Goal: Information Seeking & Learning: Understand process/instructions

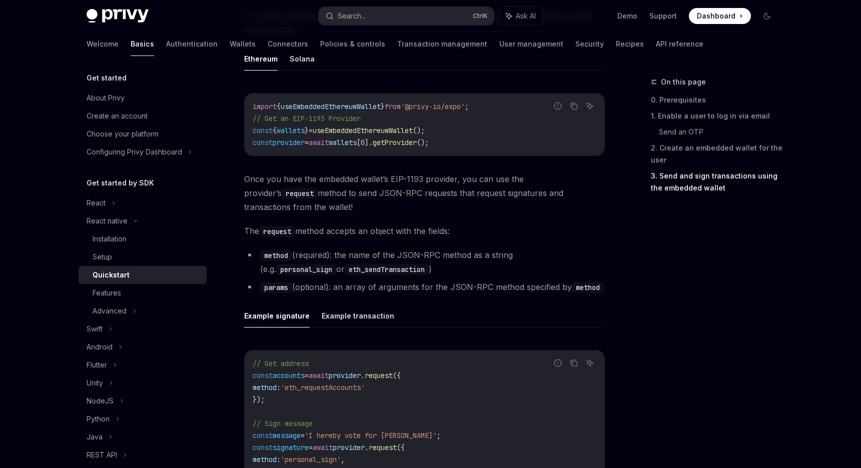
scroll to position [1250, 0]
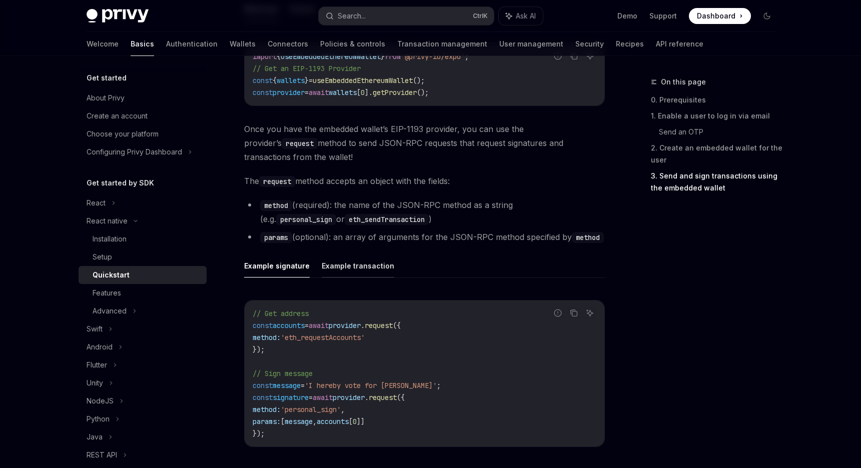
click at [331, 268] on button "Example transaction" at bounding box center [358, 266] width 73 height 24
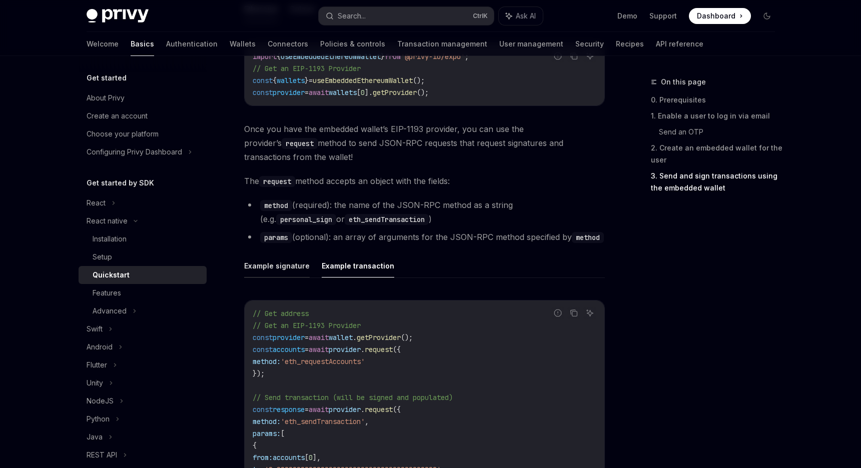
click at [281, 274] on button "Example signature" at bounding box center [277, 266] width 66 height 24
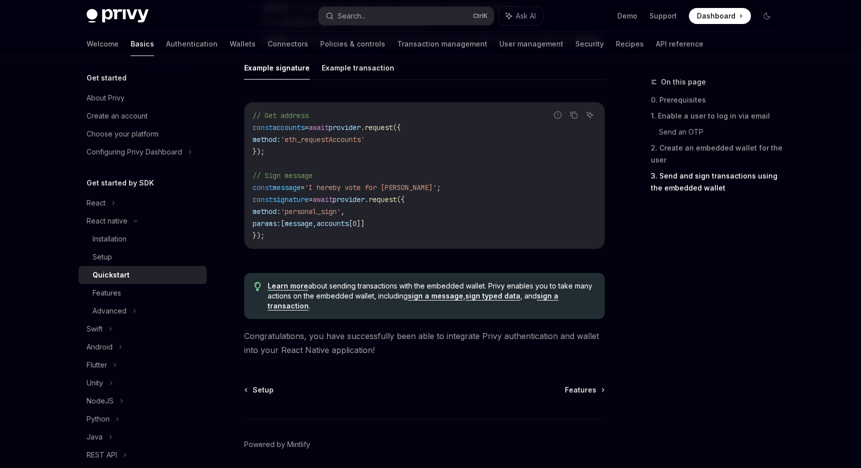
scroll to position [1486, 0]
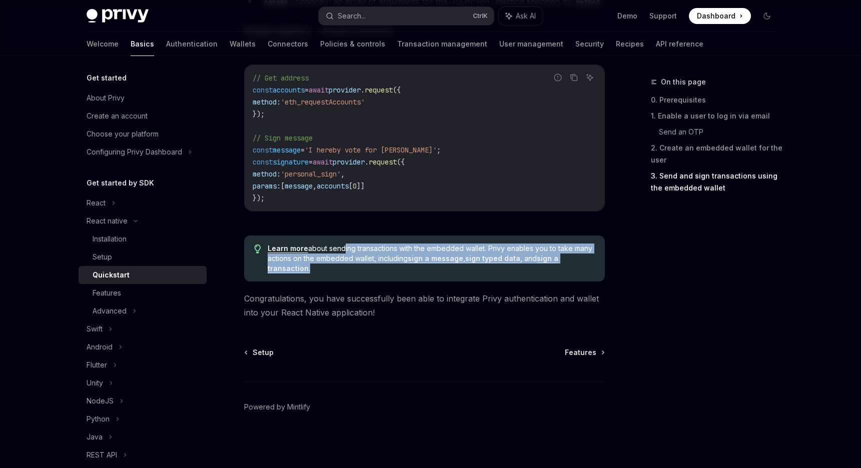
drag, startPoint x: 350, startPoint y: 260, endPoint x: 365, endPoint y: 286, distance: 29.8
click at [574, 353] on span "Features" at bounding box center [581, 353] width 32 height 10
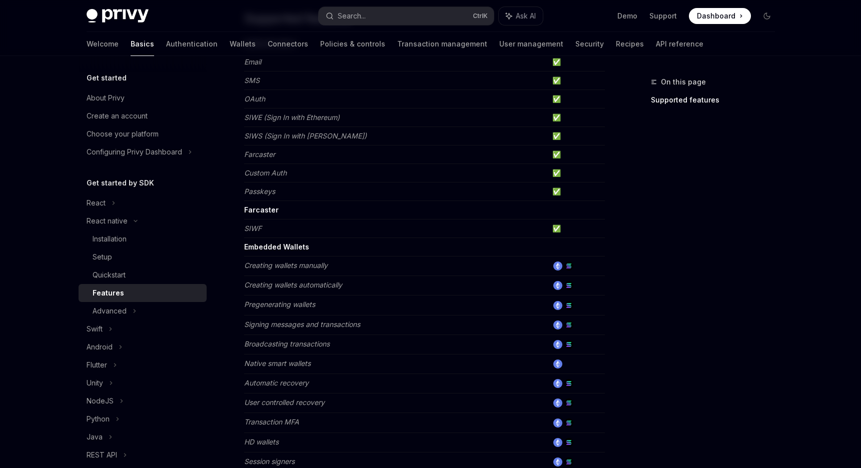
scroll to position [150, 0]
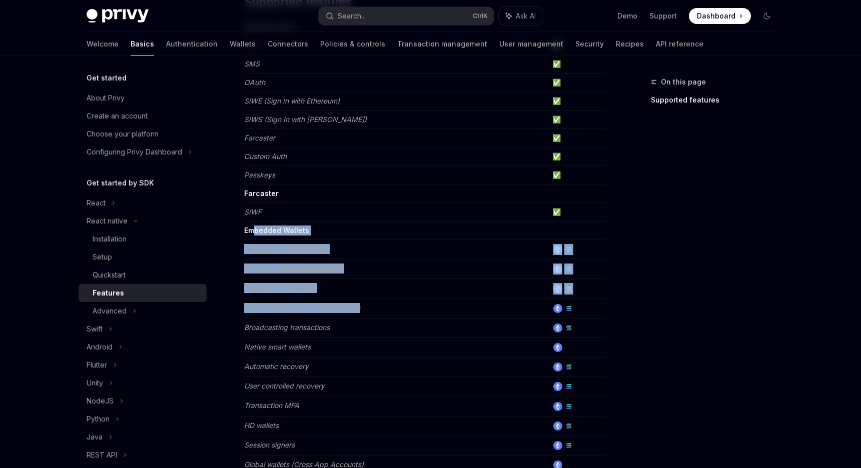
drag, startPoint x: 282, startPoint y: 233, endPoint x: 361, endPoint y: 312, distance: 111.7
click at [361, 312] on tbody "Authentication Email ✅ SMS ✅ OAuth ✅ SIWE (Sign In with Ethereum) ✅ SIWS (Sign …" at bounding box center [424, 324] width 361 height 612
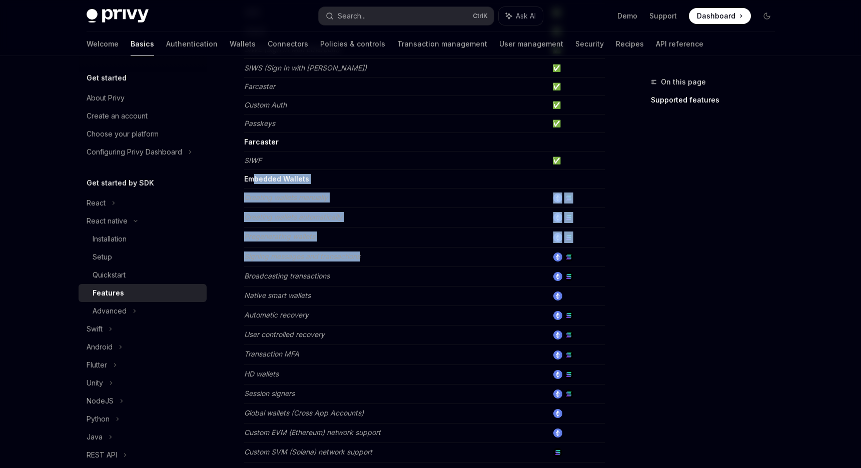
scroll to position [200, 0]
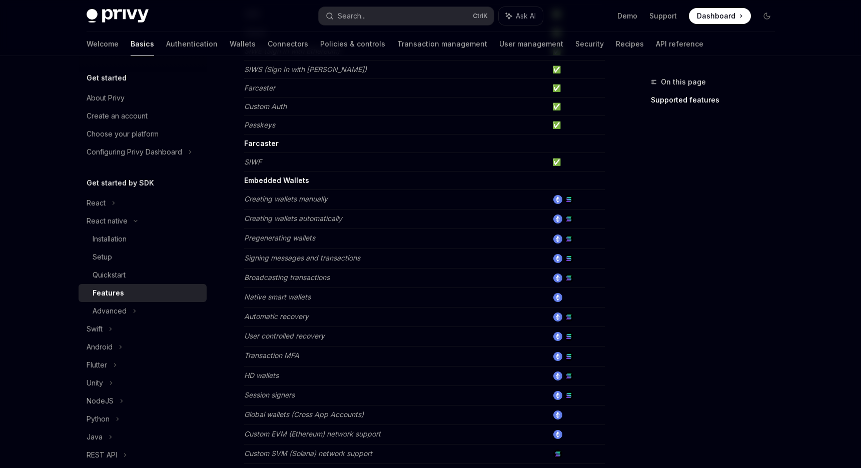
click at [242, 170] on div "React native Features OpenAI Open in ChatGPT Learn about the features supported…" at bounding box center [331, 302] width 552 height 852
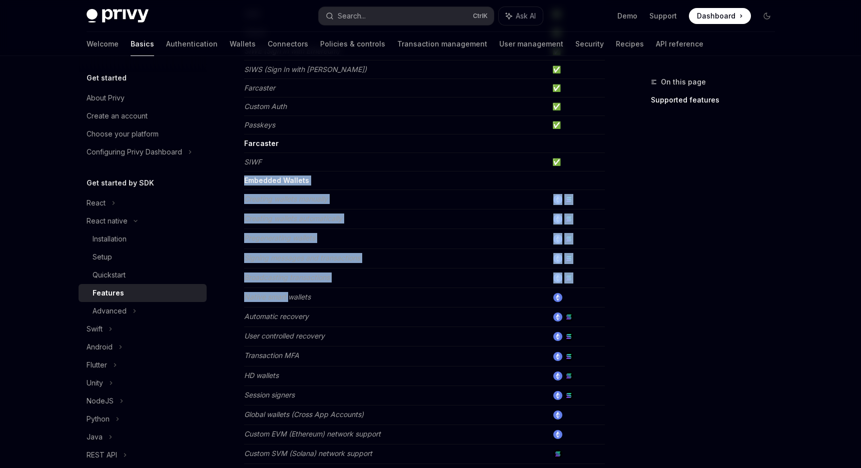
drag, startPoint x: 246, startPoint y: 182, endPoint x: 289, endPoint y: 298, distance: 124.2
click at [289, 298] on tbody "Authentication Email ✅ SMS ✅ OAuth ✅ SIWE (Sign In with Ethereum) ✅ SIWS (Sign …" at bounding box center [424, 274] width 361 height 612
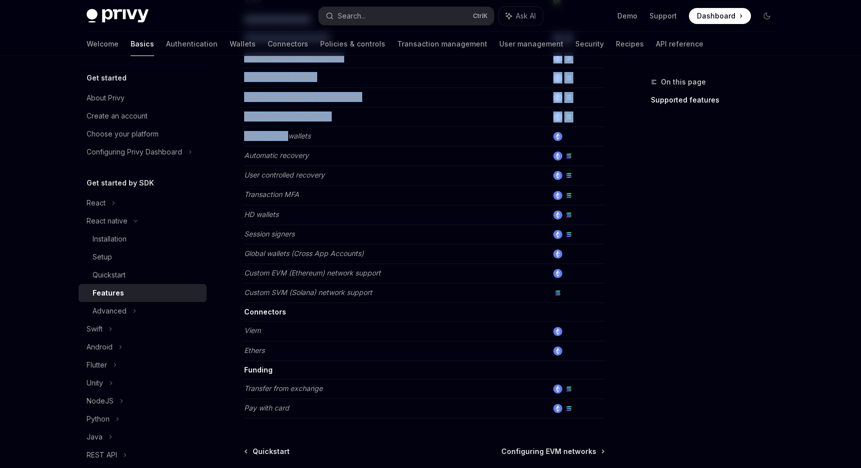
scroll to position [300, 0]
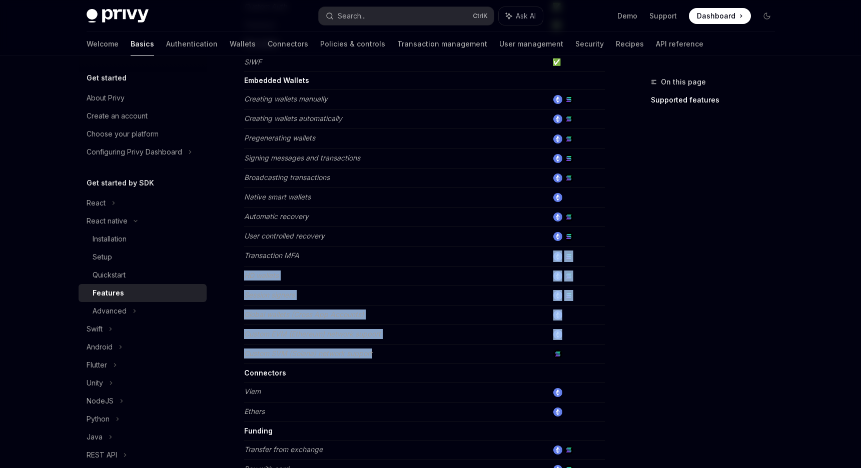
drag, startPoint x: 458, startPoint y: 335, endPoint x: 453, endPoint y: 239, distance: 95.6
click at [453, 239] on tbody "Authentication Email ✅ SMS ✅ OAuth ✅ SIWE (Sign In with Ethereum) ✅ SIWS (Sign …" at bounding box center [424, 174] width 361 height 612
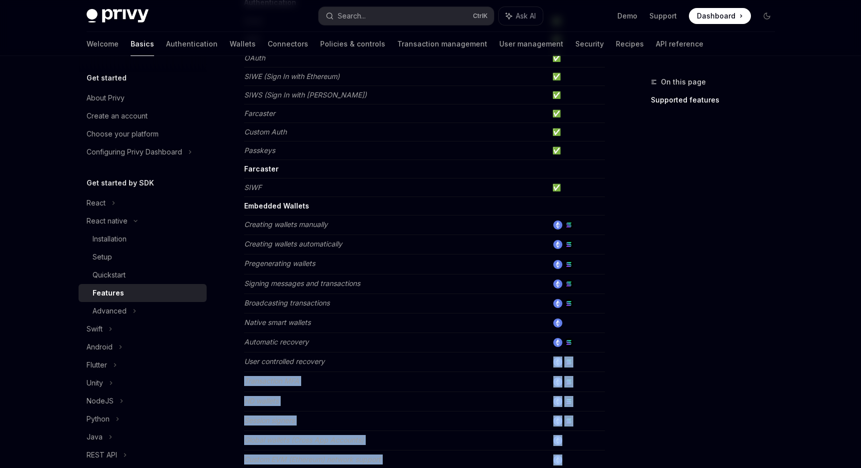
scroll to position [150, 0]
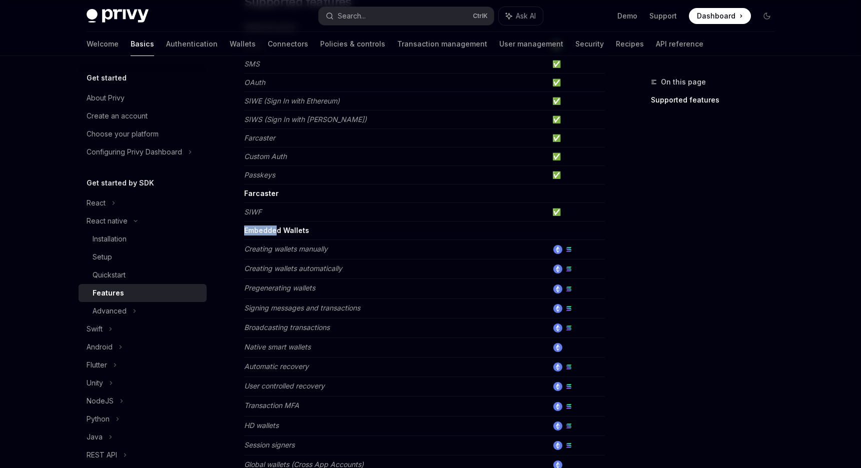
drag, startPoint x: 245, startPoint y: 230, endPoint x: 305, endPoint y: 259, distance: 67.1
click at [305, 259] on tbody "Authentication Email ✅ SMS ✅ OAuth ✅ SIWE (Sign In with Ethereum) ✅ SIWS (Sign …" at bounding box center [424, 324] width 361 height 612
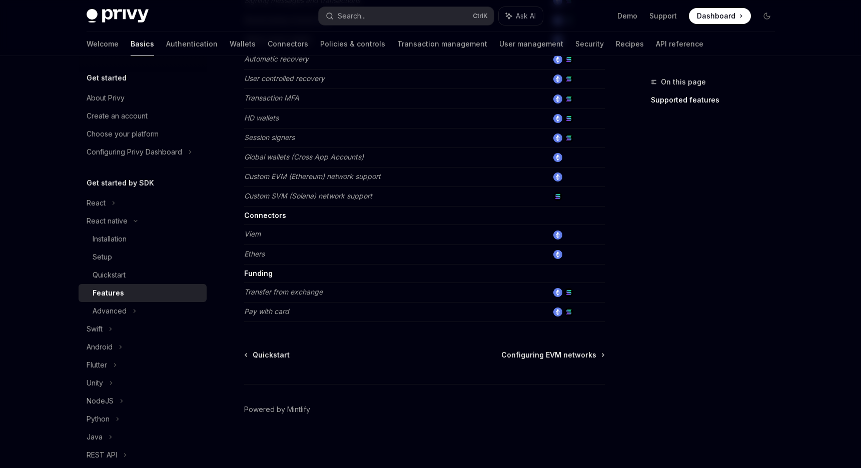
scroll to position [460, 0]
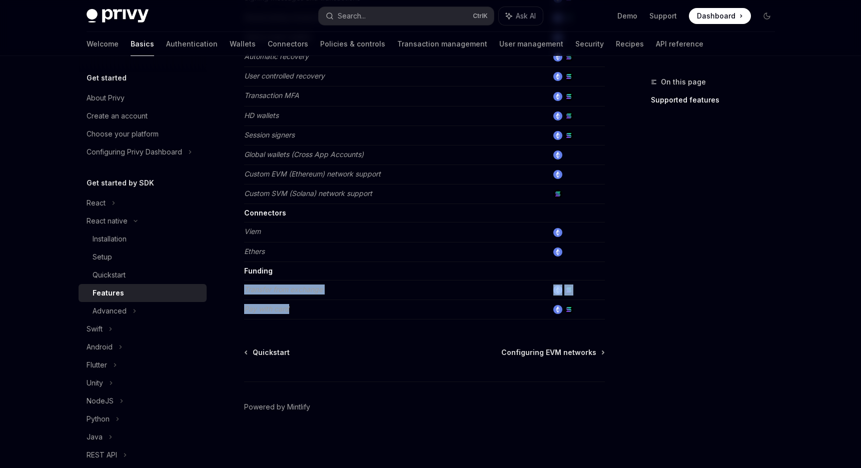
drag, startPoint x: 326, startPoint y: 309, endPoint x: 288, endPoint y: 263, distance: 59.7
click at [288, 263] on tbody "Authentication Email ✅ SMS ✅ OAuth ✅ SIWE (Sign In with Ethereum) ✅ SIWS (Sign …" at bounding box center [424, 14] width 361 height 612
click at [135, 313] on icon at bounding box center [135, 311] width 4 height 12
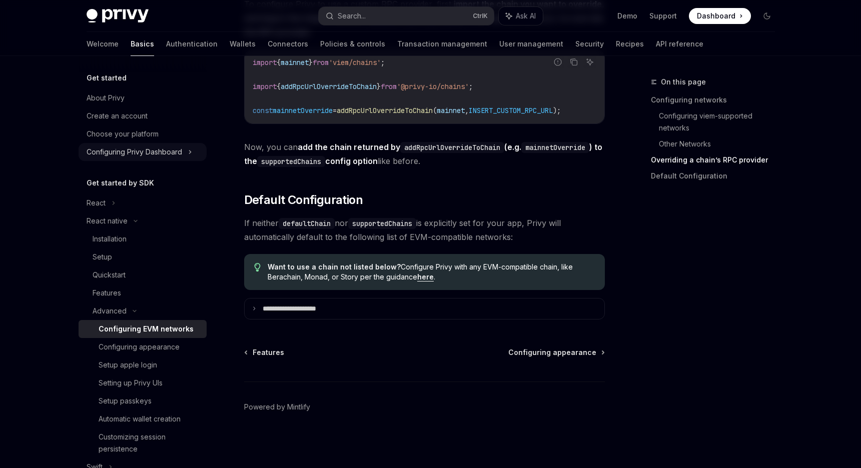
click at [189, 149] on icon at bounding box center [190, 152] width 4 height 12
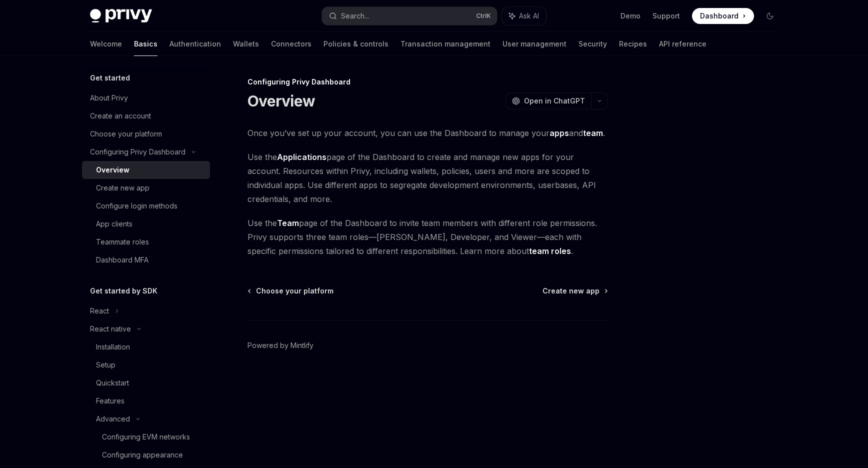
click at [576, 296] on div "Choose your platform Create new app Powered by [PERSON_NAME]" at bounding box center [428, 346] width 361 height 121
drag, startPoint x: 436, startPoint y: 353, endPoint x: 288, endPoint y: 373, distance: 148.9
click at [289, 374] on footer "Powered by Mintlify" at bounding box center [428, 363] width 361 height 87
drag, startPoint x: 118, startPoint y: 343, endPoint x: 128, endPoint y: 353, distance: 14.5
click at [118, 343] on div "Installation" at bounding box center [113, 347] width 34 height 12
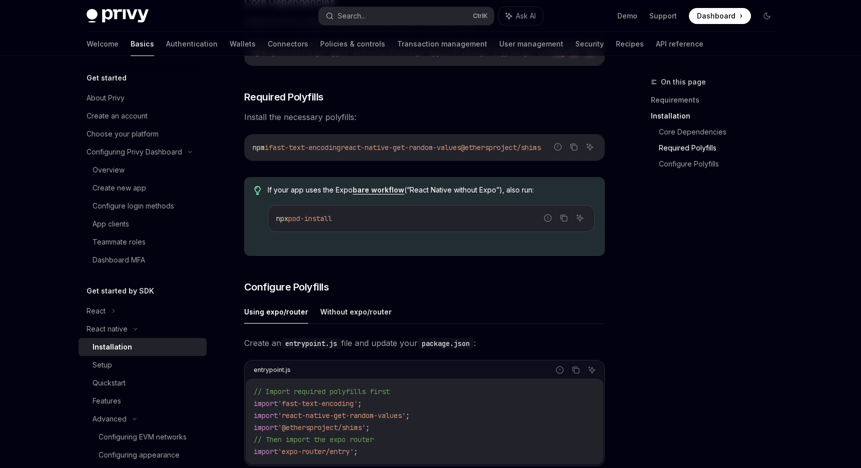
scroll to position [400, 0]
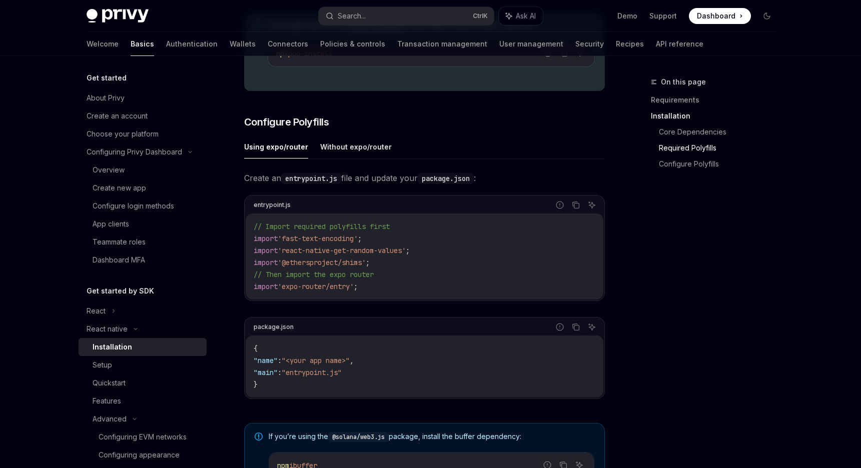
drag, startPoint x: 304, startPoint y: 244, endPoint x: 322, endPoint y: 247, distance: 18.2
click at [322, 243] on span "'fast-text-encoding'" at bounding box center [318, 238] width 80 height 9
drag, startPoint x: 322, startPoint y: 247, endPoint x: 360, endPoint y: 263, distance: 41.4
click at [360, 263] on code "// Import required polyfills first import 'fast-text-encoding' ; import 'react-…" at bounding box center [425, 257] width 342 height 72
click at [360, 263] on span "'@ethersproject/shims'" at bounding box center [322, 262] width 88 height 9
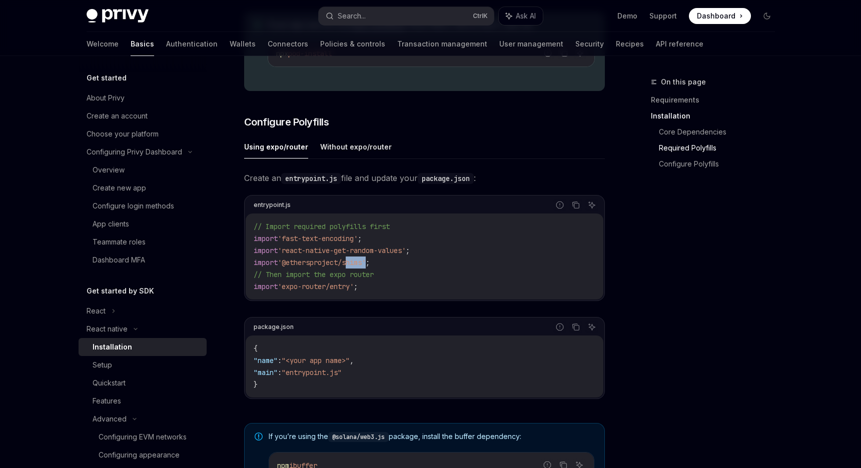
click at [360, 263] on span "'@ethersproject/shims'" at bounding box center [322, 262] width 88 height 9
drag, startPoint x: 360, startPoint y: 263, endPoint x: 370, endPoint y: 285, distance: 23.9
click at [370, 285] on code "// Import required polyfills first import 'fast-text-encoding' ; import 'react-…" at bounding box center [425, 257] width 342 height 72
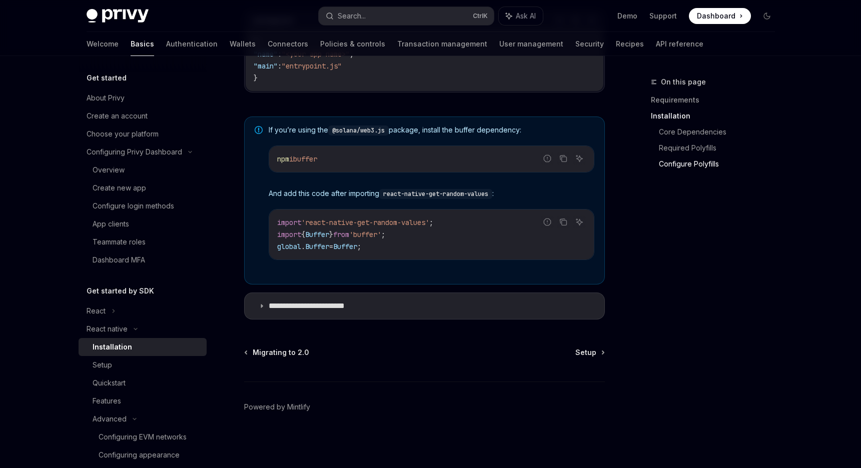
scroll to position [711, 0]
click at [315, 306] on p "**********" at bounding box center [317, 306] width 97 height 10
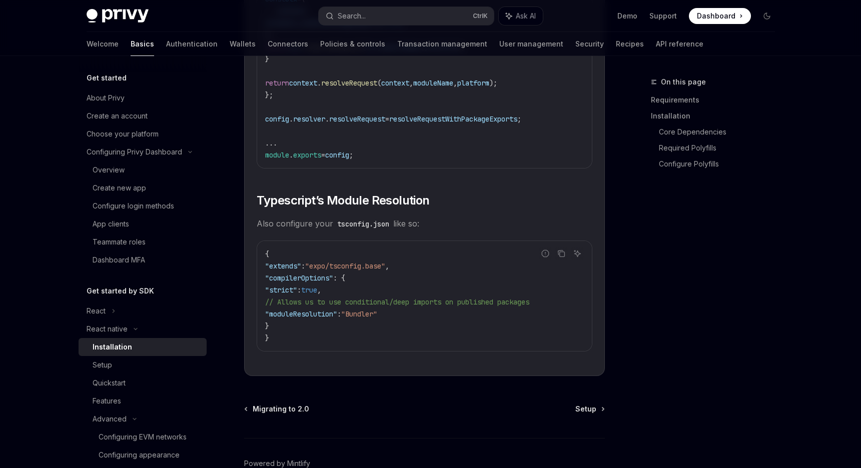
scroll to position [1782, 0]
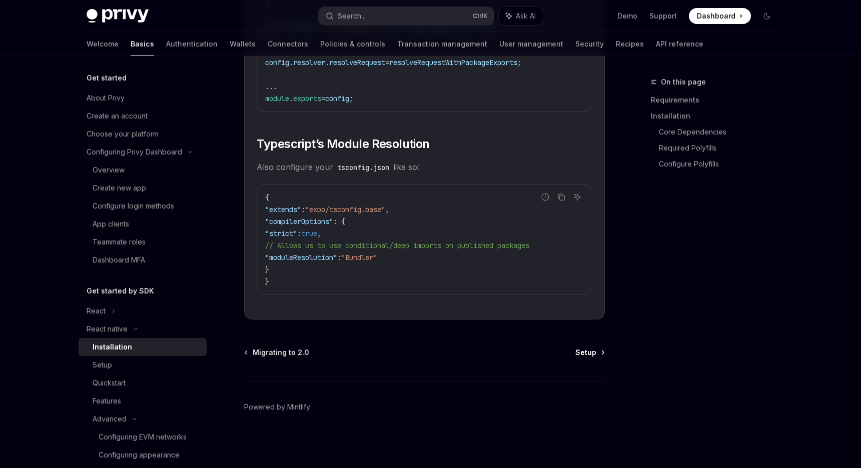
click at [603, 349] on link "Setup" at bounding box center [589, 353] width 29 height 10
type textarea "*"
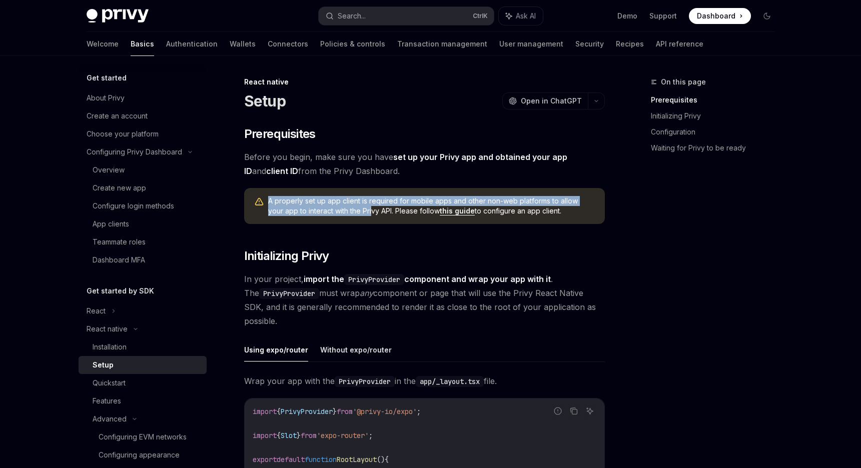
drag, startPoint x: 270, startPoint y: 203, endPoint x: 357, endPoint y: 214, distance: 87.1
click at [357, 214] on span "A properly set up app client is required for mobile apps and other non-web plat…" at bounding box center [431, 206] width 327 height 20
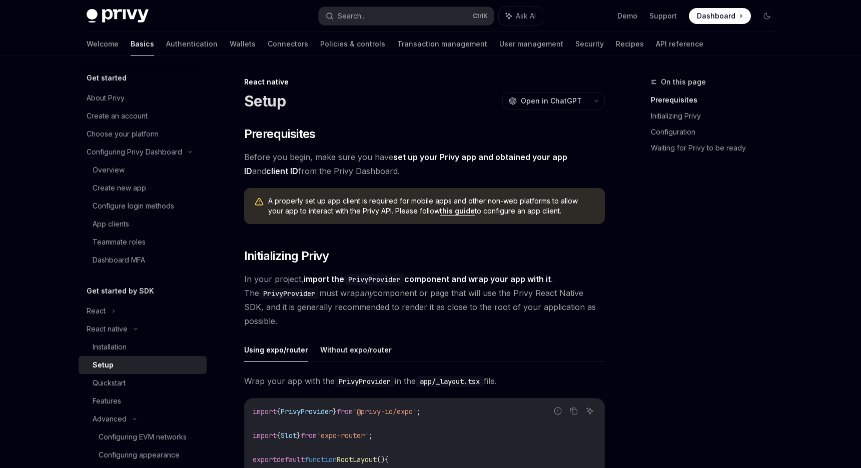
drag, startPoint x: 357, startPoint y: 214, endPoint x: 417, endPoint y: 219, distance: 60.3
click at [417, 219] on div "A properly set up app client is required for mobile apps and other non-web plat…" at bounding box center [424, 206] width 361 height 36
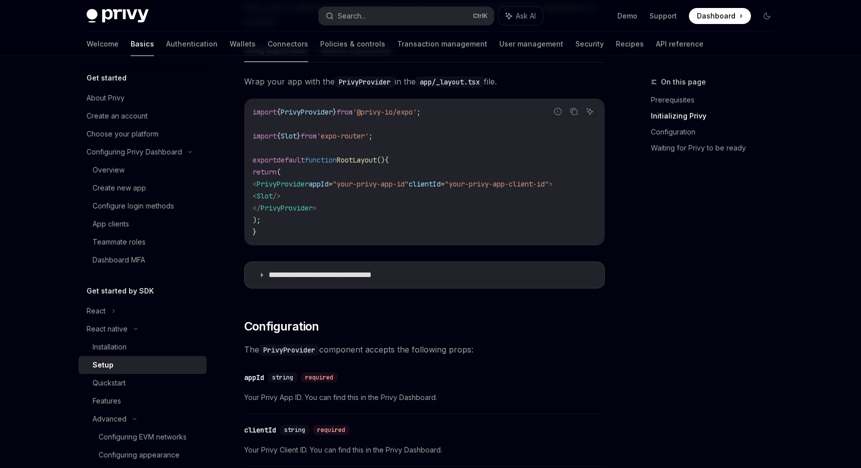
scroll to position [300, 0]
click at [368, 286] on summary "**********" at bounding box center [425, 275] width 360 height 26
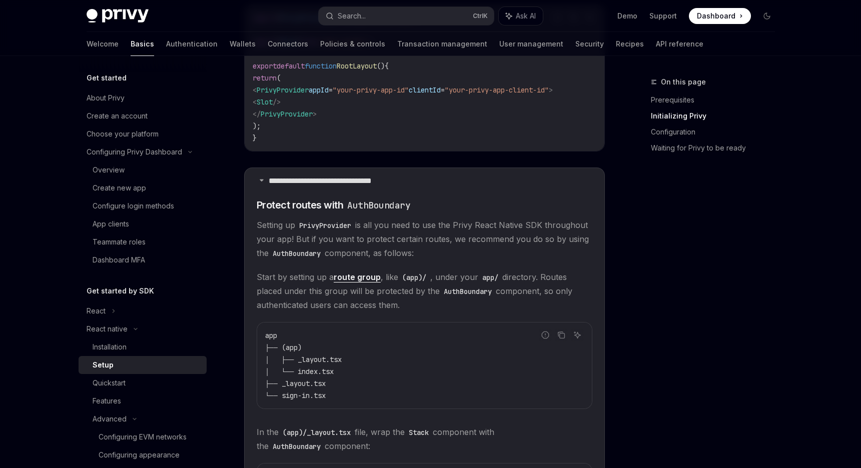
scroll to position [400, 0]
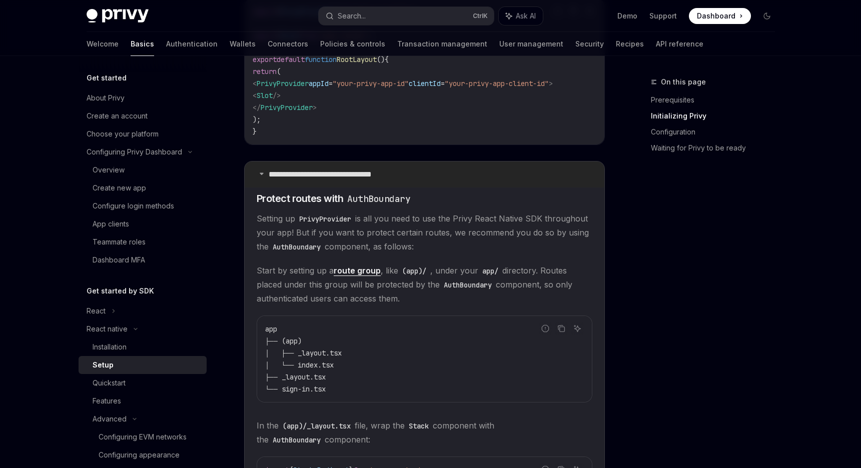
click at [275, 179] on p "**********" at bounding box center [336, 175] width 135 height 10
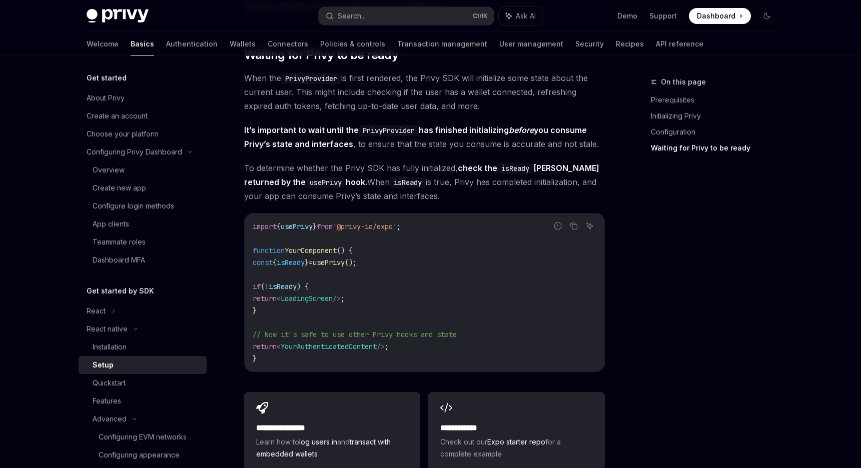
scroll to position [902, 0]
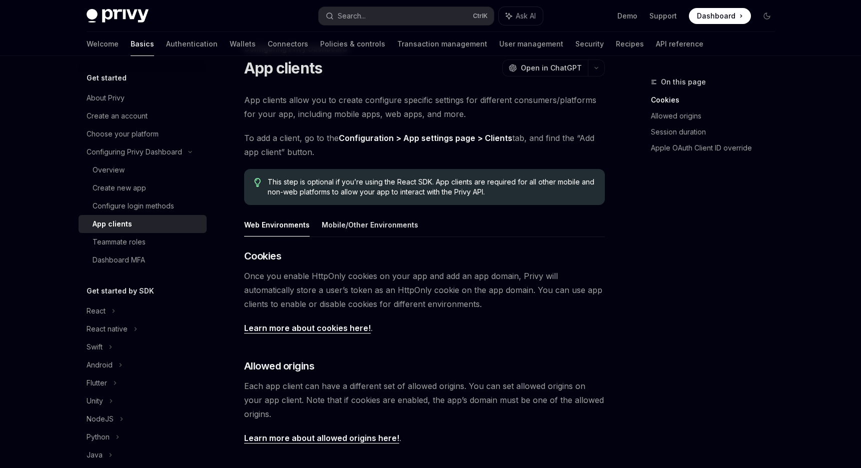
scroll to position [50, 0]
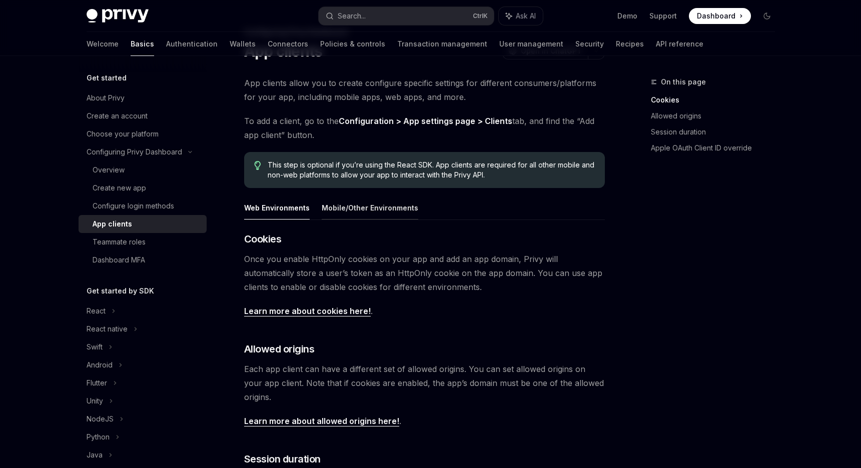
click at [332, 213] on button "Mobile/Other Environments" at bounding box center [370, 208] width 97 height 24
type textarea "*"
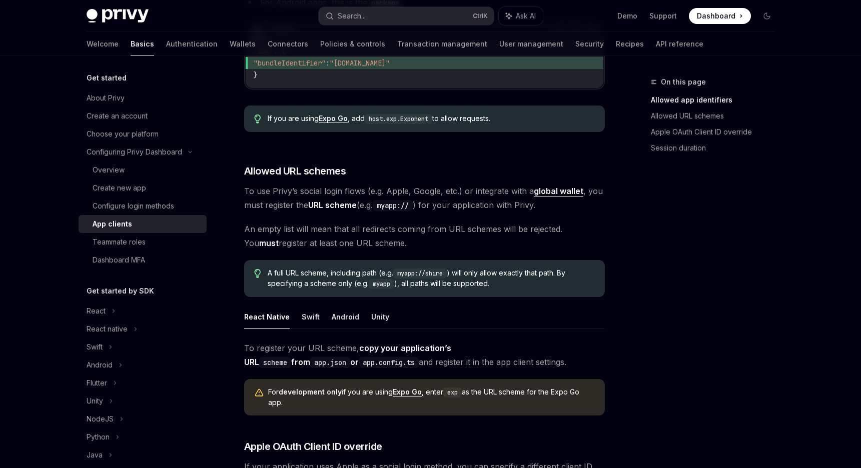
scroll to position [500, 0]
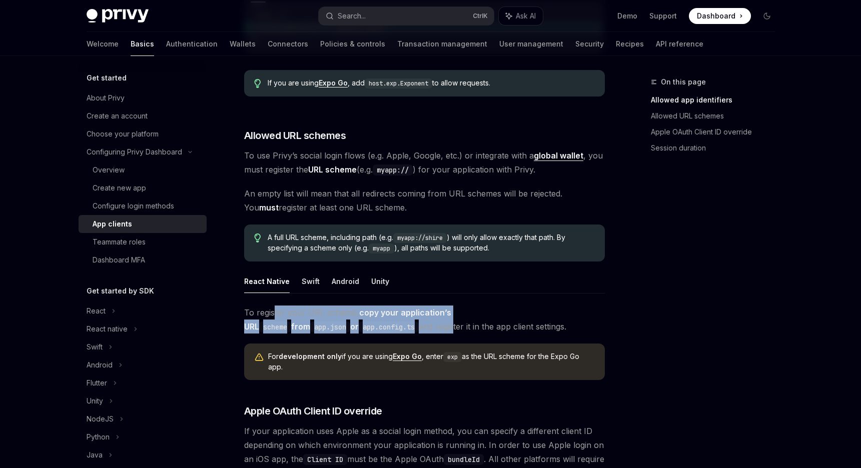
drag, startPoint x: 274, startPoint y: 298, endPoint x: 340, endPoint y: 315, distance: 68.2
click at [340, 315] on span "To register your URL scheme, copy your application’s URL scheme from app.json o…" at bounding box center [424, 320] width 361 height 28
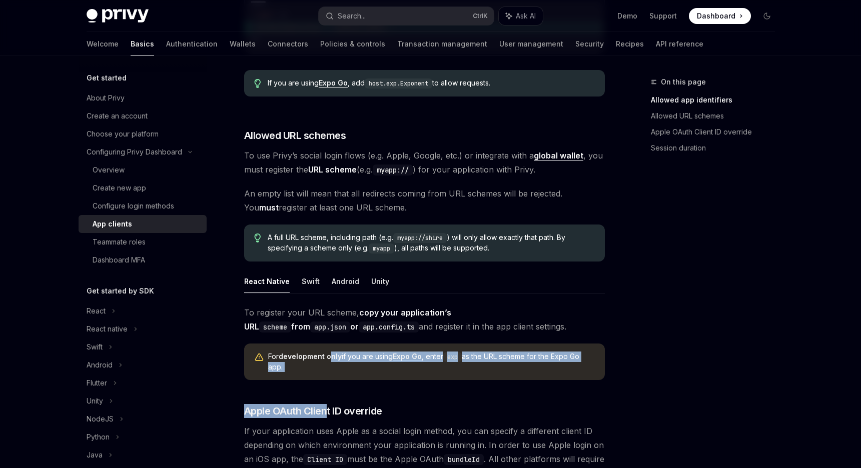
drag, startPoint x: 340, startPoint y: 315, endPoint x: 326, endPoint y: 374, distance: 60.2
click at [326, 374] on div "To register your URL scheme, copy your application’s URL scheme from app.json o…" at bounding box center [424, 393] width 361 height 175
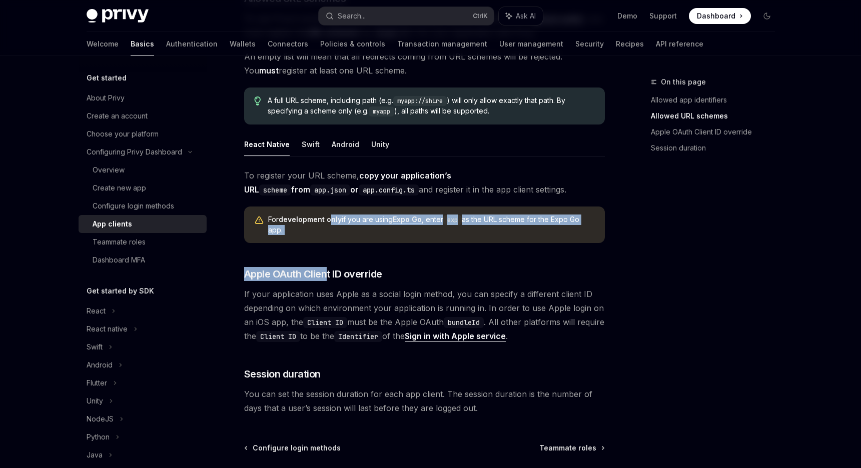
scroll to position [650, 0]
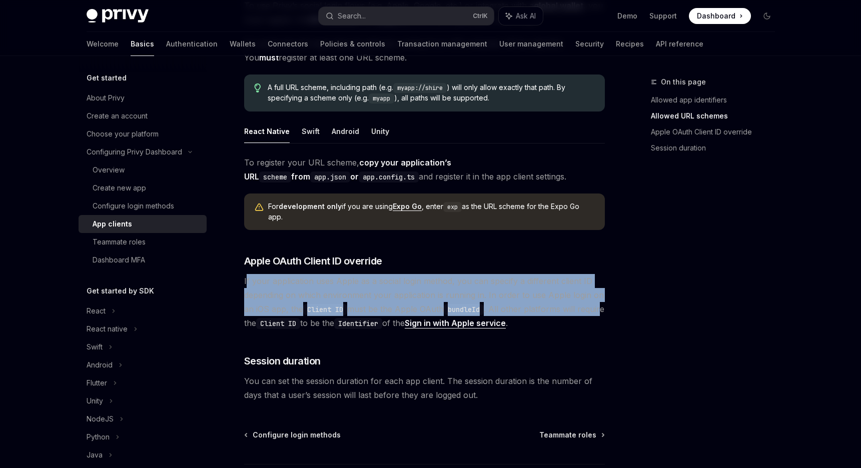
drag, startPoint x: 247, startPoint y: 263, endPoint x: 267, endPoint y: 312, distance: 52.9
click at [267, 312] on span "If your application uses Apple as a social login method, you can specify a diff…" at bounding box center [424, 302] width 361 height 56
click at [288, 284] on span "If your application uses Apple as a social login method, you can specify a diff…" at bounding box center [424, 302] width 361 height 56
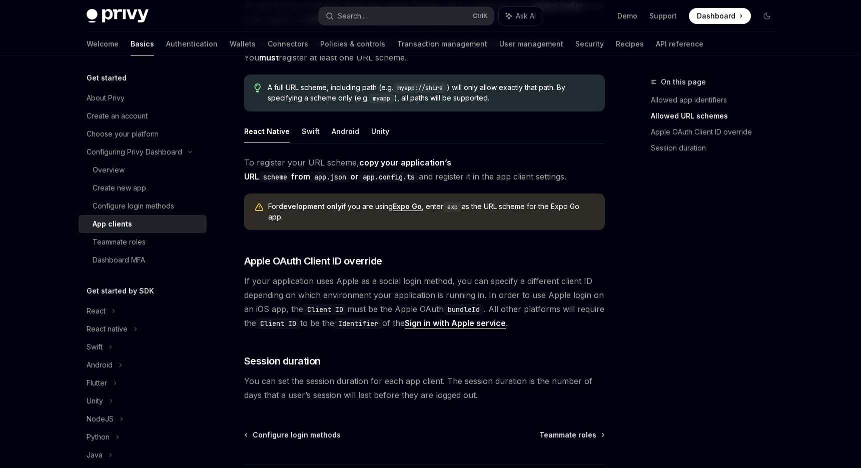
click at [288, 285] on span "If your application uses Apple as a social login method, you can specify a diff…" at bounding box center [424, 302] width 361 height 56
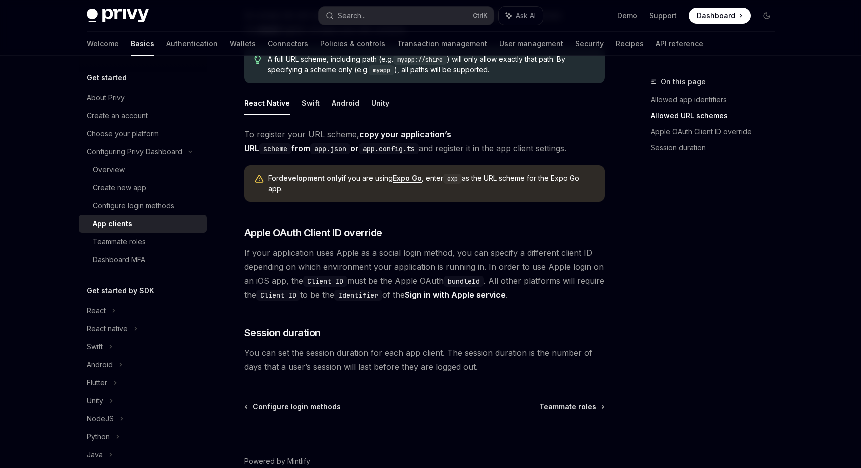
scroll to position [719, 0]
